Goal: Information Seeking & Learning: Find specific fact

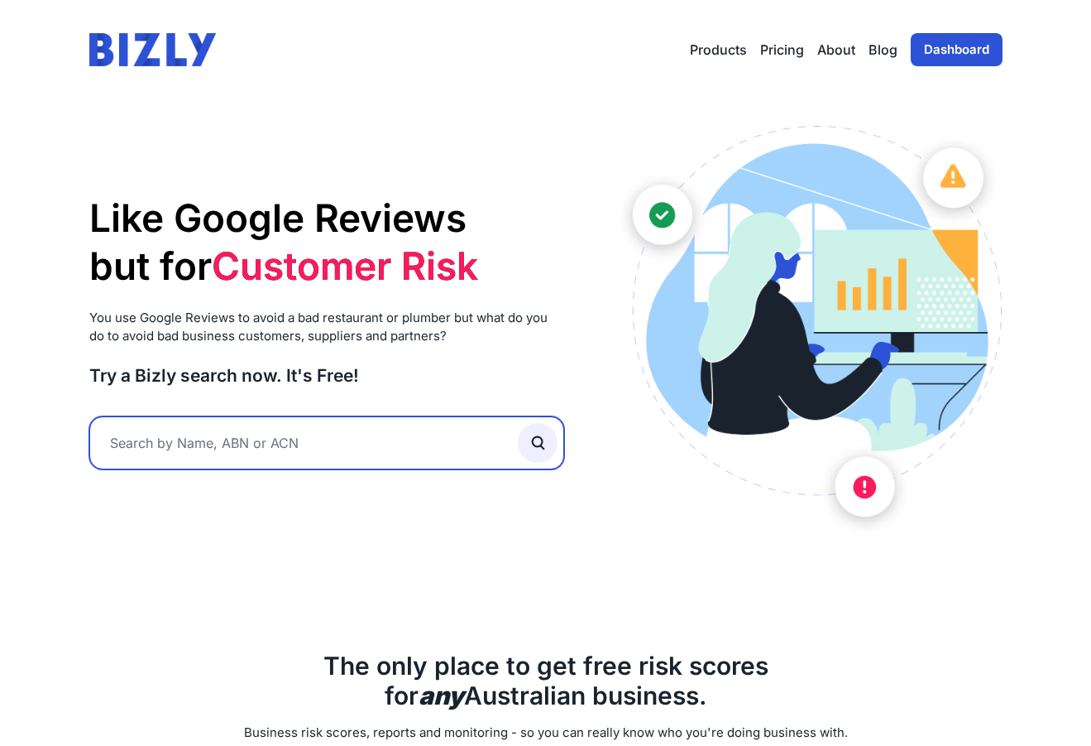
click at [276, 433] on input "text" at bounding box center [327, 442] width 476 height 53
paste input "40296554230"
type input "40296554230"
click at [538, 441] on button "submit" at bounding box center [538, 443] width 40 height 40
